Goal: Information Seeking & Learning: Learn about a topic

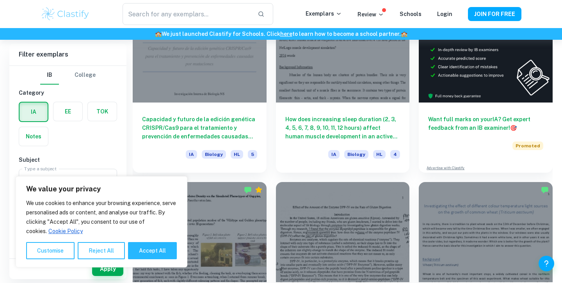
scroll to position [268, 0]
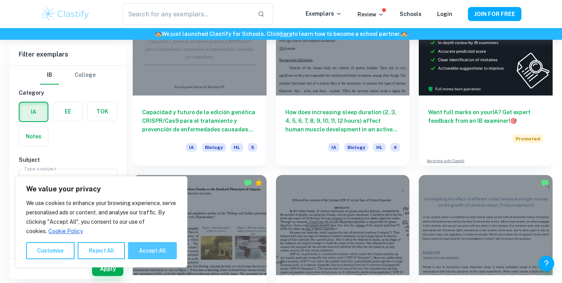
click at [149, 251] on button "Accept All" at bounding box center [152, 250] width 49 height 17
checkbox input "true"
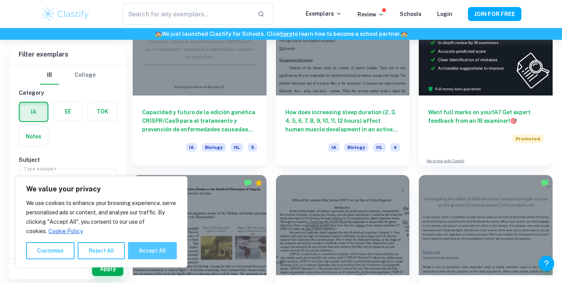
checkbox input "true"
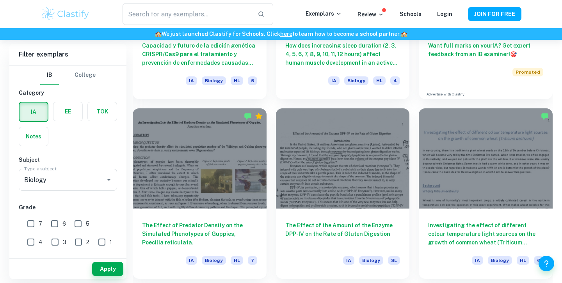
scroll to position [344, 0]
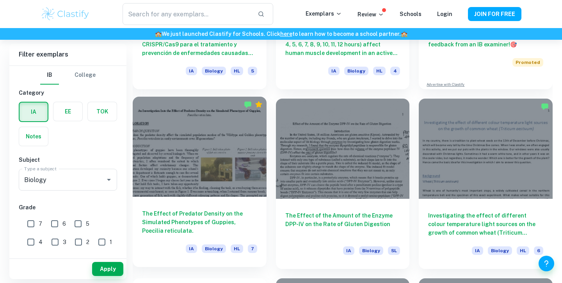
click at [189, 213] on h6 "The Effect of Predator Density on the Simulated Phenotypes of Guppies, Poecilia…" at bounding box center [199, 223] width 115 height 26
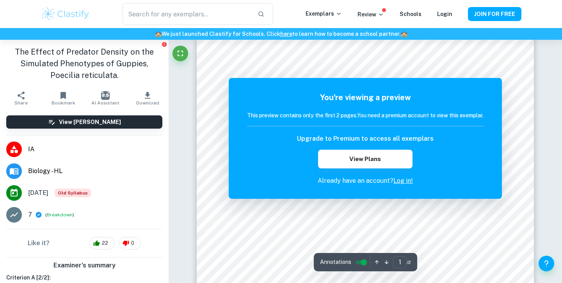
scroll to position [24, 0]
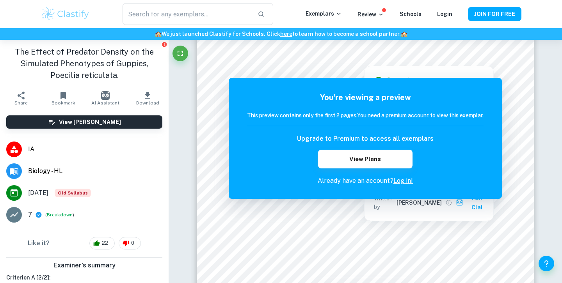
click at [355, 57] on div at bounding box center [364, 60] width 47 height 8
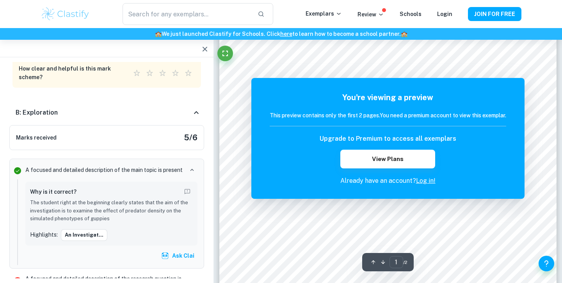
scroll to position [69, 0]
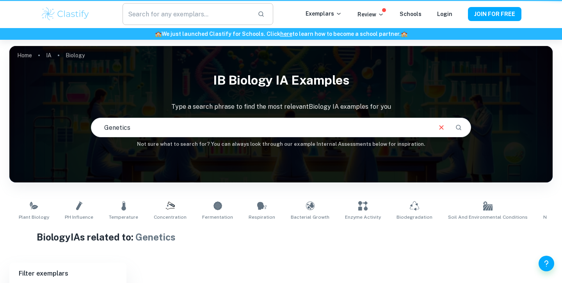
scroll to position [0, 456]
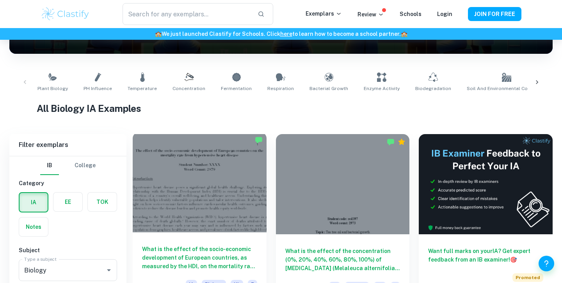
scroll to position [226, 0]
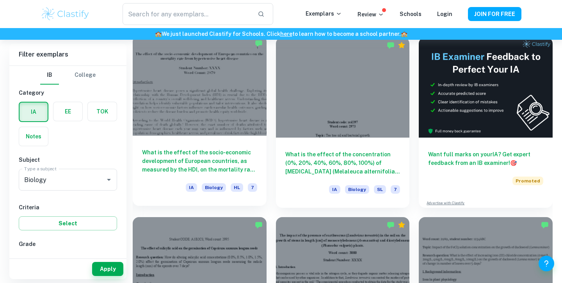
click at [216, 150] on h6 "What is the effect of the socio-economic development of European countries, as …" at bounding box center [199, 161] width 115 height 26
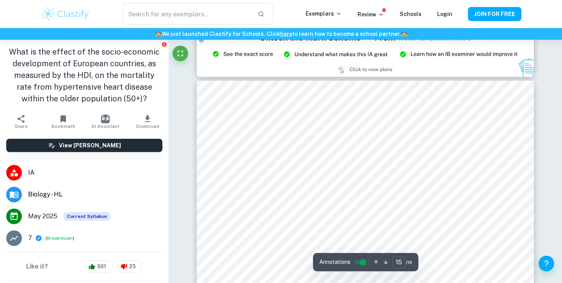
scroll to position [7489, 0]
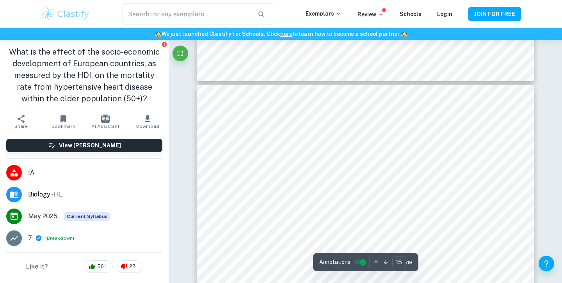
type input "16"
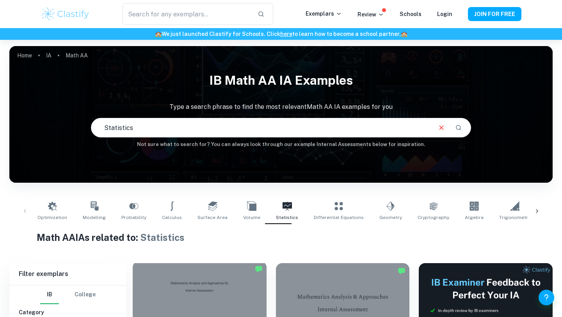
scroll to position [210, 0]
